Goal: Find specific page/section: Find specific page/section

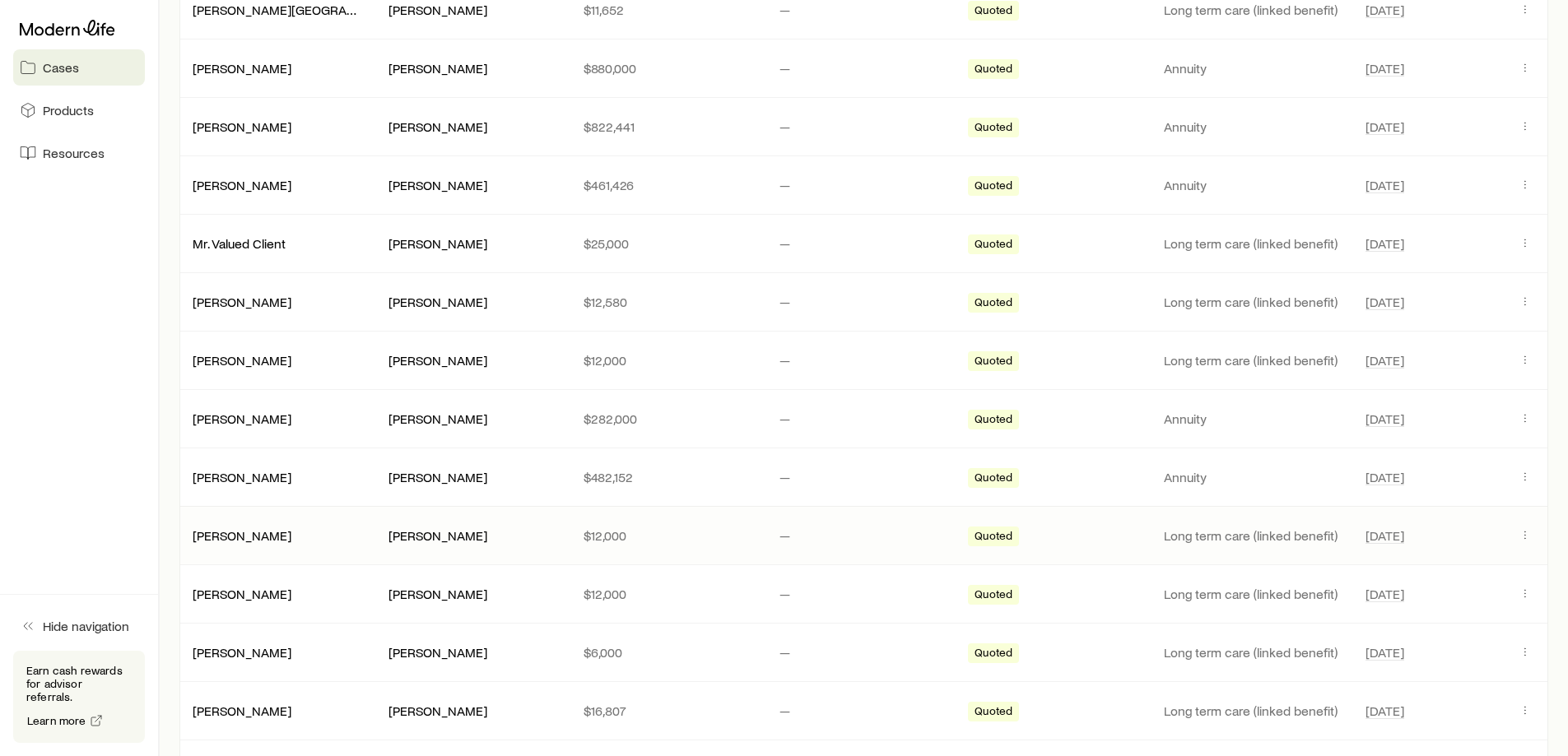
scroll to position [1152, 0]
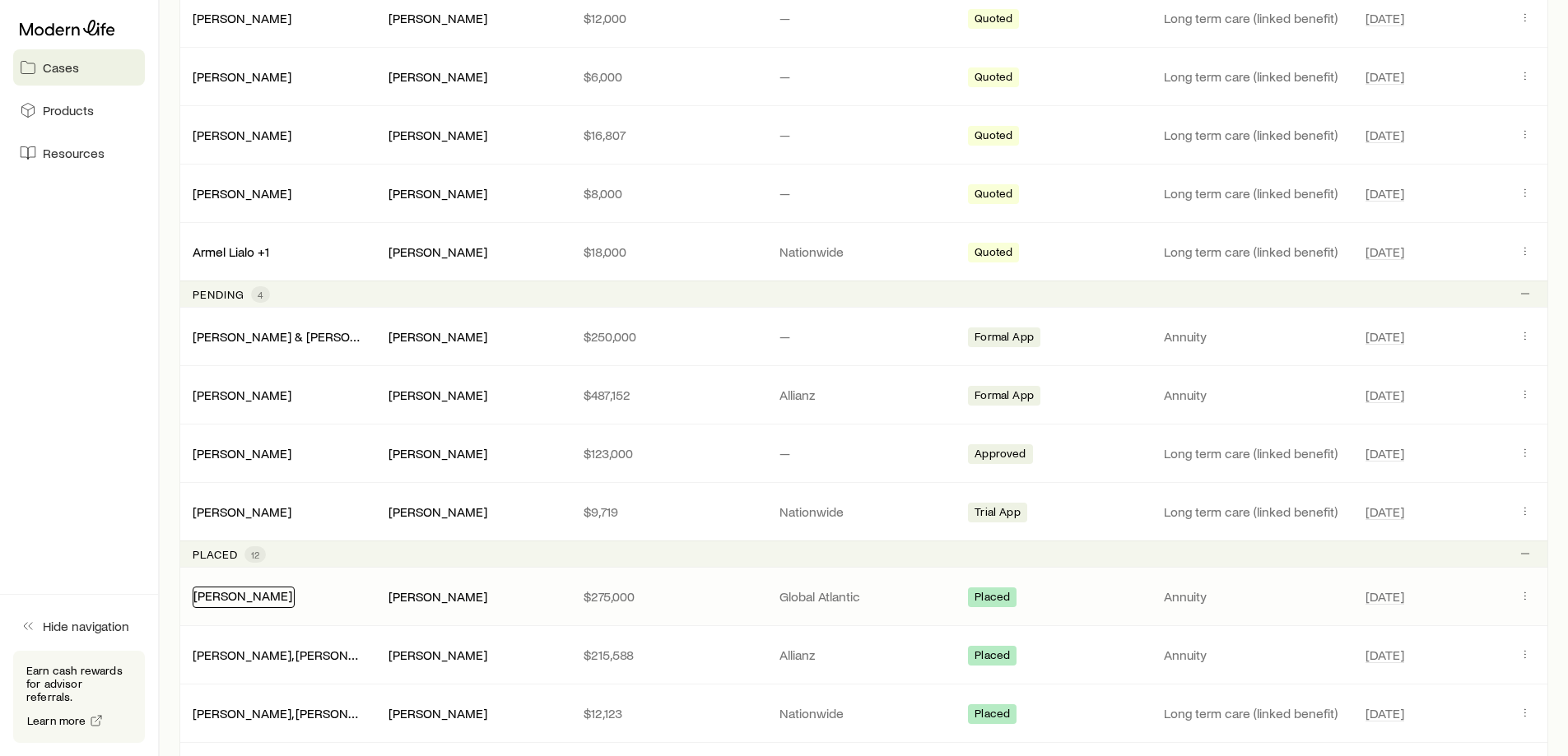
click at [235, 597] on link "[PERSON_NAME]" at bounding box center [243, 595] width 99 height 16
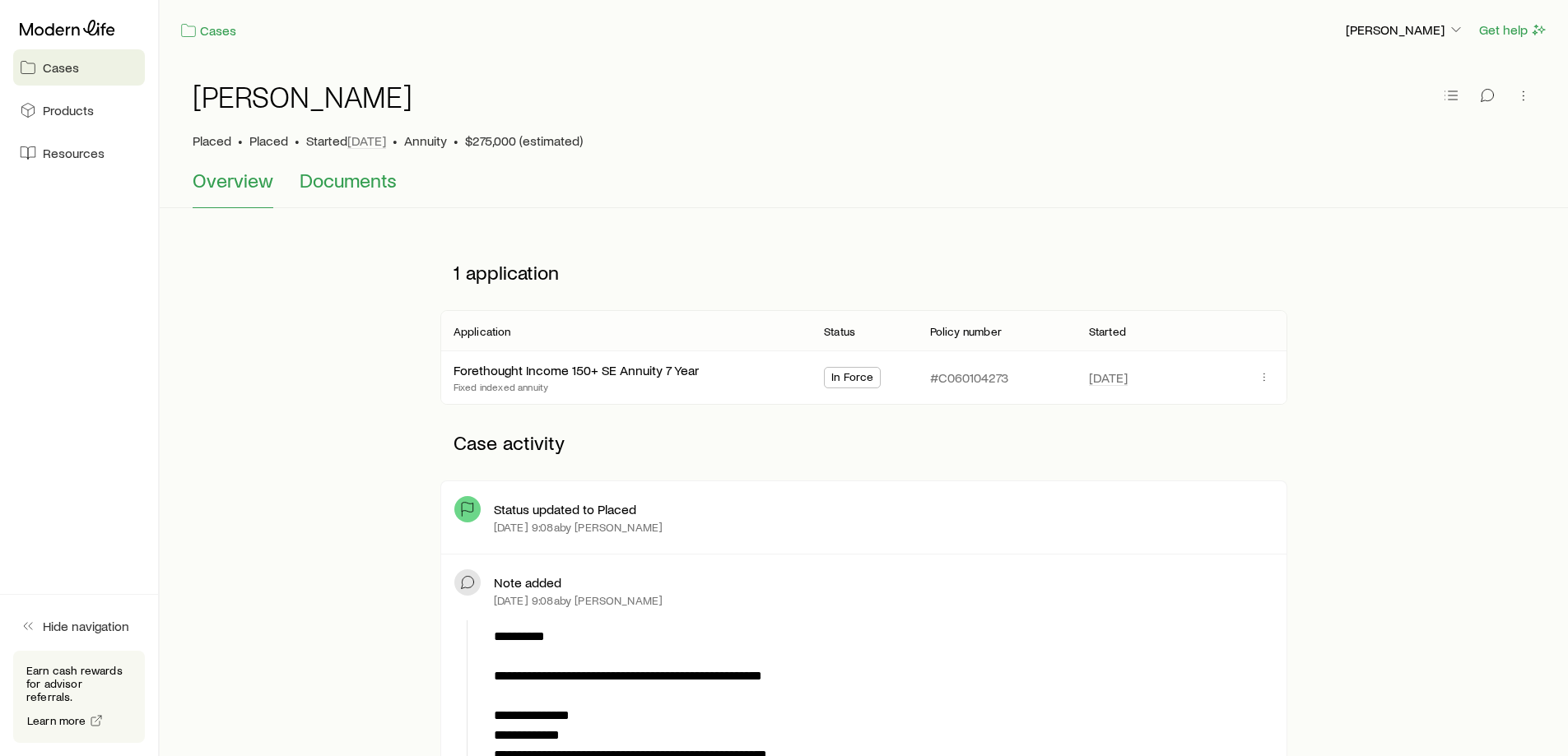
click at [345, 173] on span "Documents" at bounding box center [348, 180] width 97 height 23
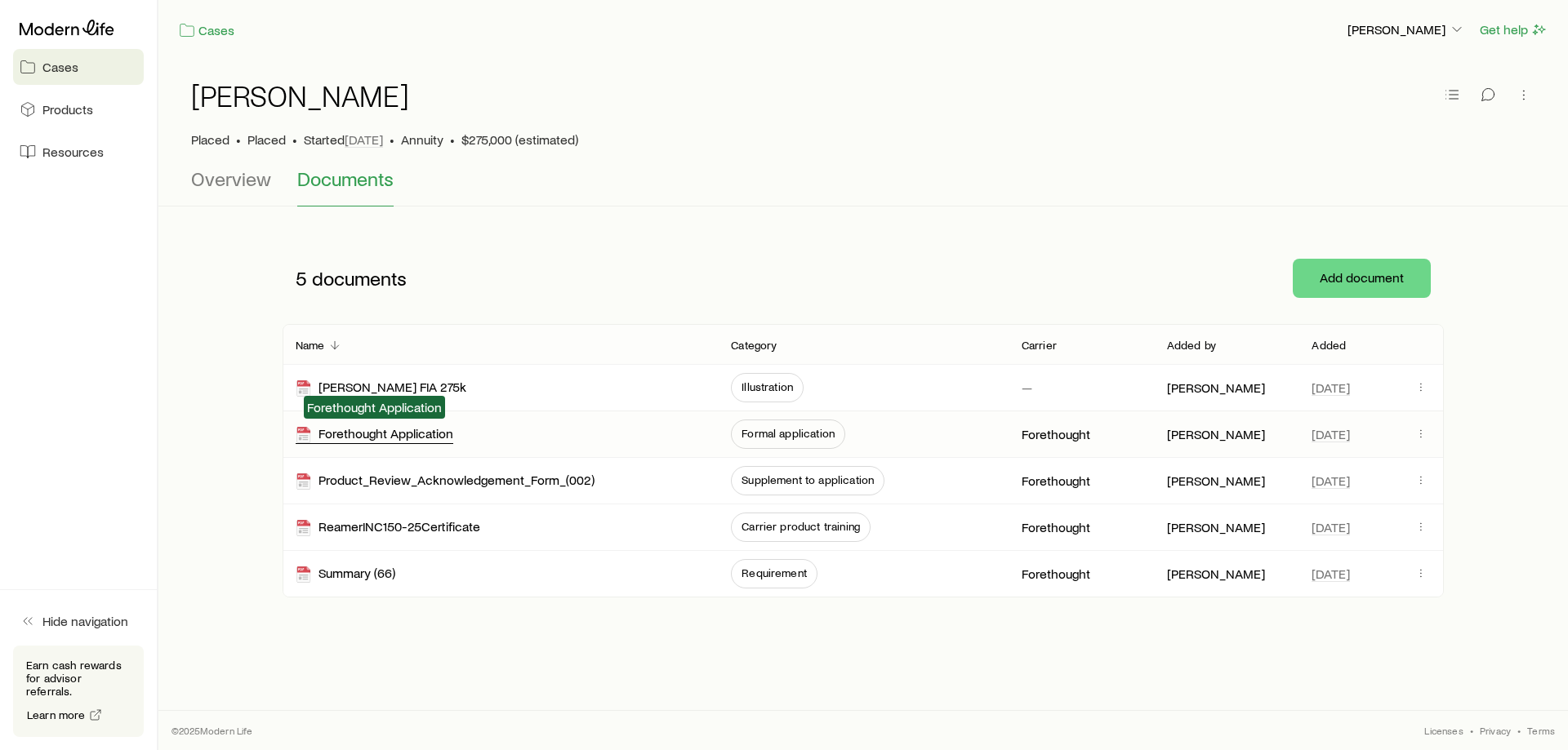
click at [353, 437] on div "Forethought Application" at bounding box center [374, 434] width 157 height 19
